Goal: Check status: Check status

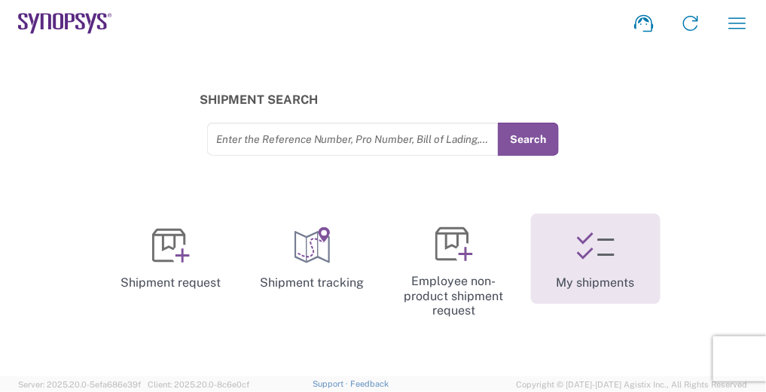
click at [592, 261] on icon at bounding box center [596, 247] width 38 height 38
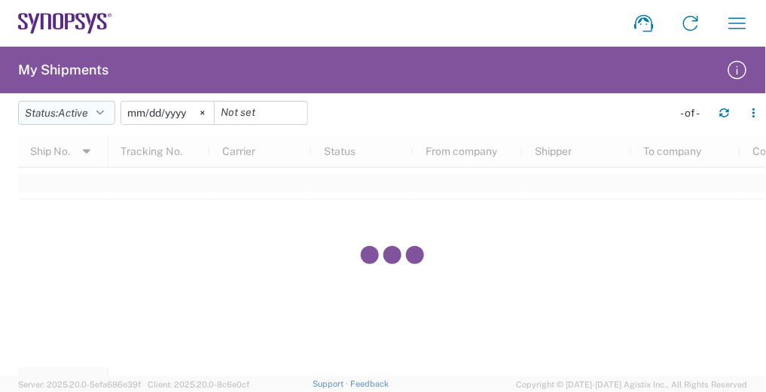
click at [96, 115] on button "Status: Active" at bounding box center [66, 113] width 97 height 24
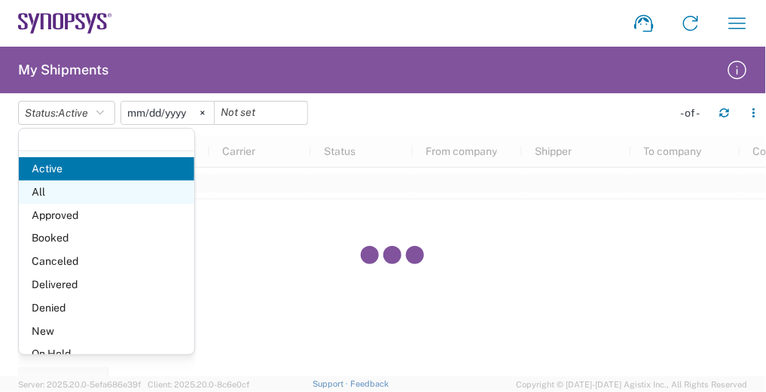
click at [75, 182] on span "All" at bounding box center [107, 192] width 176 height 23
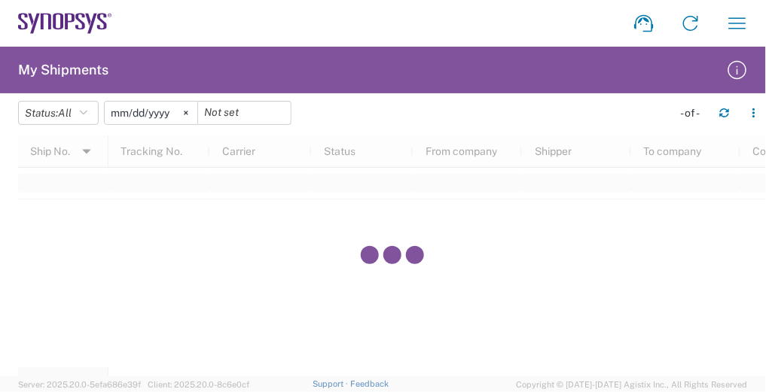
click at [105, 109] on agx-table-filter "Status: All Active All Approved Booked Canceled Delivered Denied New On Hold Pe…" at bounding box center [157, 113] width 279 height 24
click at [99, 108] on button "Status: All" at bounding box center [58, 113] width 81 height 24
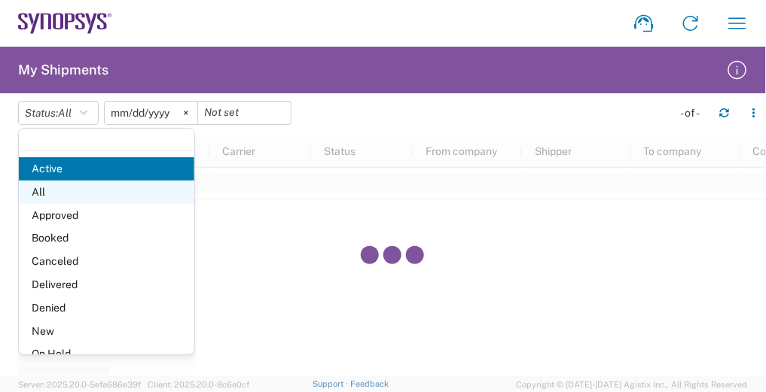
click at [89, 196] on span "All" at bounding box center [107, 192] width 176 height 23
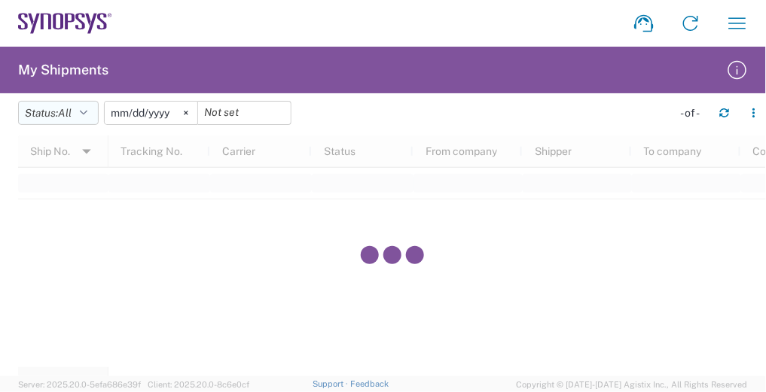
click at [87, 110] on icon "button" at bounding box center [84, 113] width 8 height 11
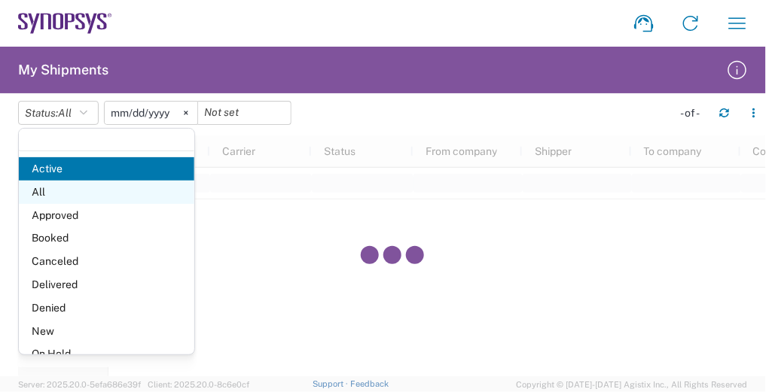
click at [50, 191] on span "All" at bounding box center [107, 192] width 176 height 23
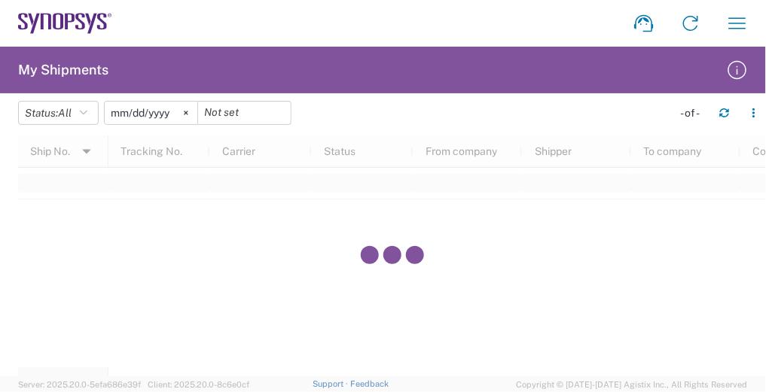
click at [202, 111] on div at bounding box center [244, 113] width 93 height 24
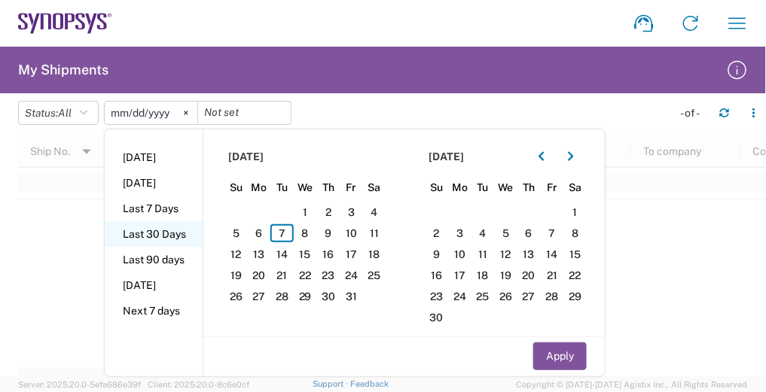
click at [176, 237] on li "Last 30 Days" at bounding box center [154, 234] width 98 height 26
type input "2025-09-08"
type input "2025-10-07"
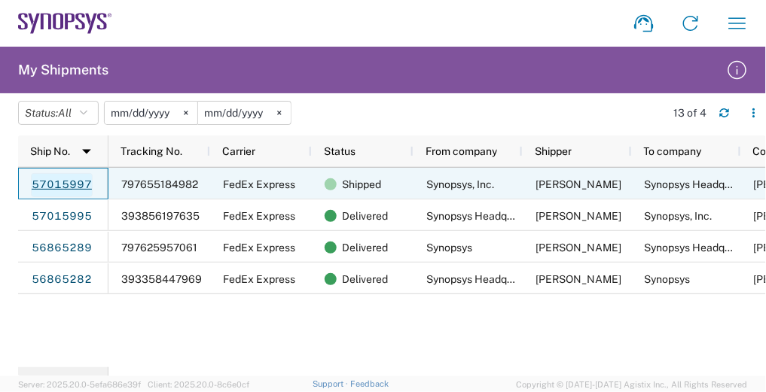
click at [56, 191] on link "57015997" at bounding box center [62, 185] width 62 height 24
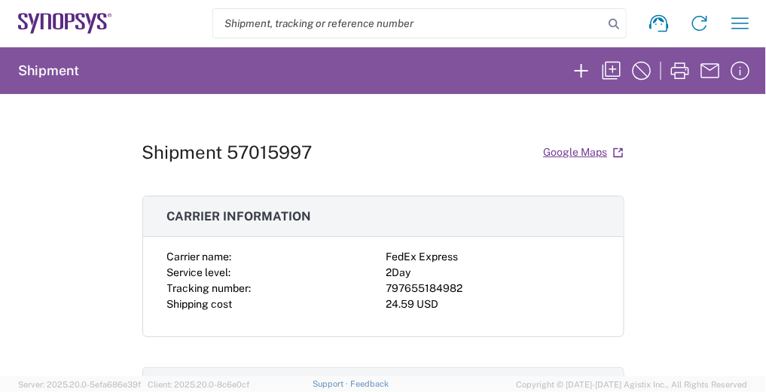
click at [425, 289] on div "797655184982" at bounding box center [492, 289] width 213 height 16
copy div "797655184982"
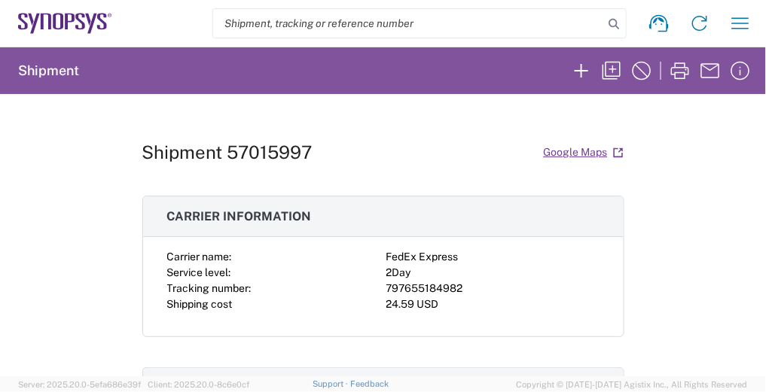
click at [392, 23] on input "search" at bounding box center [408, 23] width 390 height 29
